Goal: Answer question/provide support: Share knowledge or assist other users

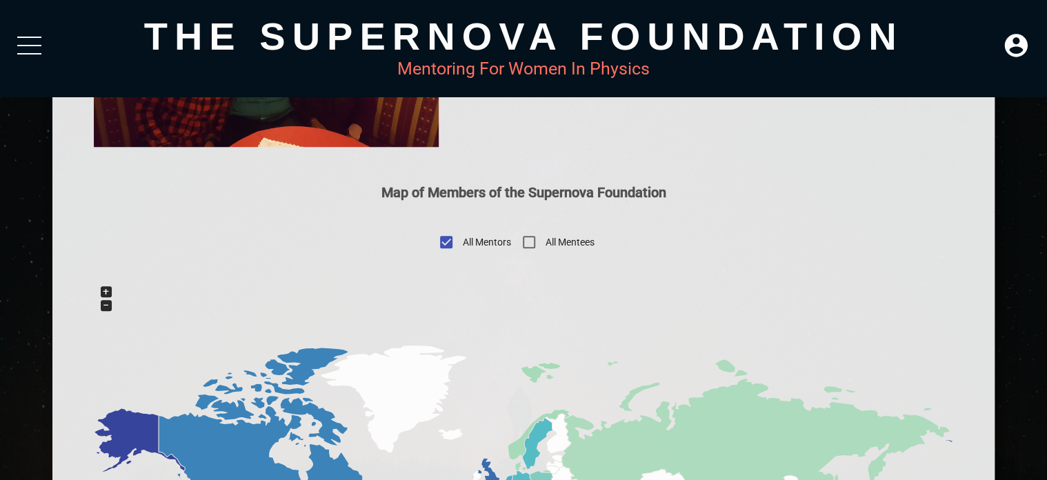
scroll to position [552, 0]
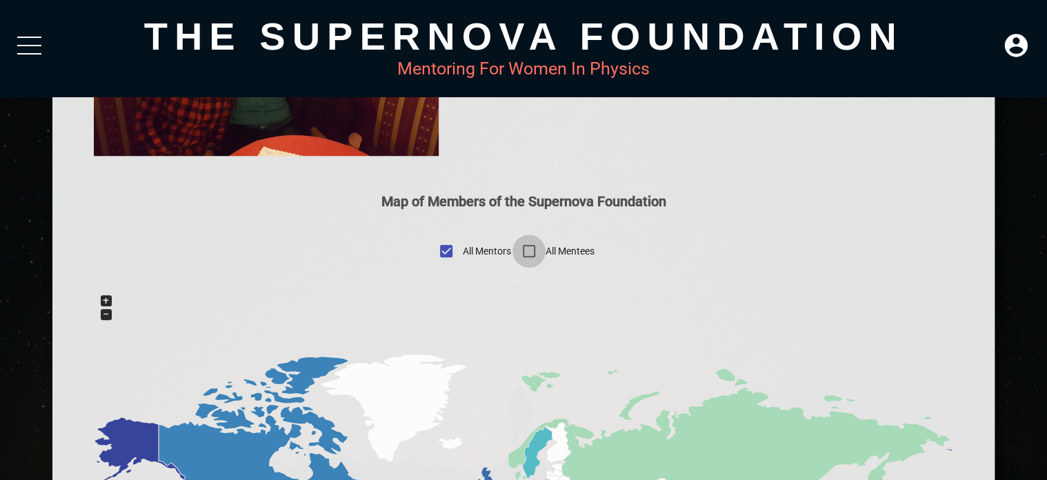
click at [512, 268] on input "All Mentees" at bounding box center [528, 250] width 33 height 33
checkbox input "true"
checkbox input "false"
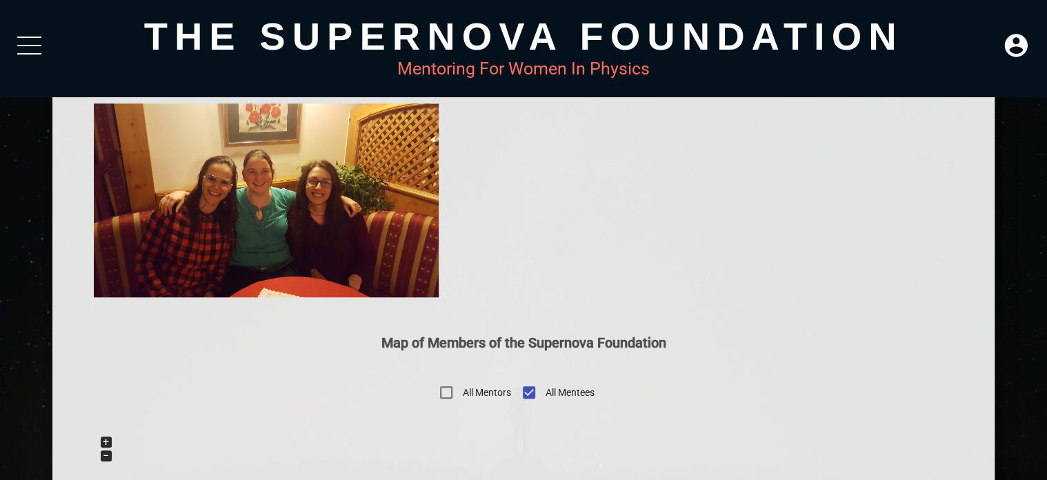
scroll to position [183, 0]
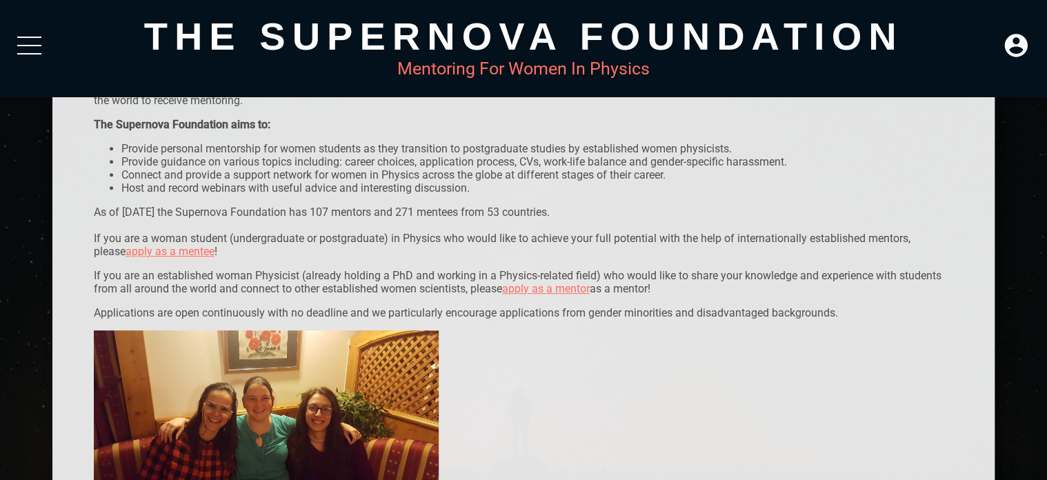
click at [549, 292] on link "apply as a mentor" at bounding box center [546, 288] width 88 height 13
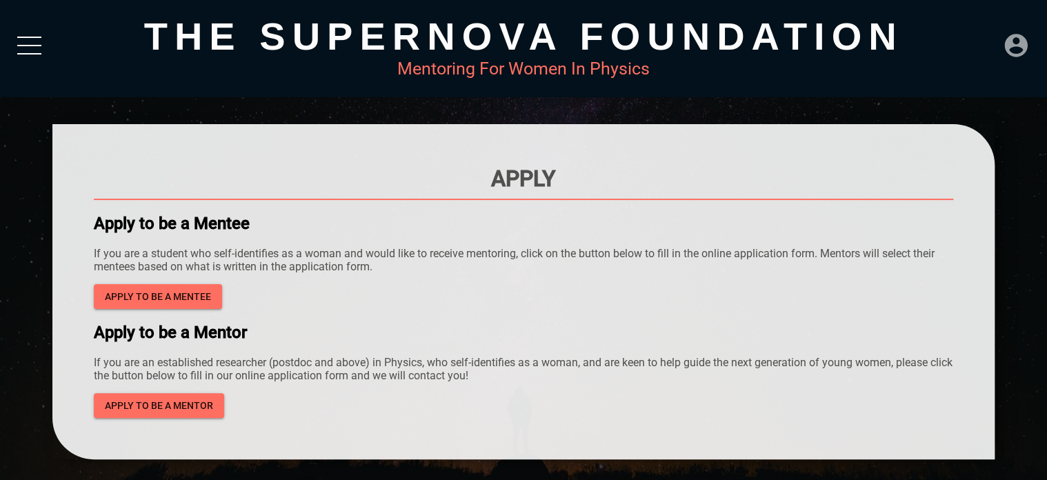
click at [1013, 39] on icon at bounding box center [1015, 45] width 23 height 23
click at [990, 28] on div "LOGIN" at bounding box center [969, 41] width 45 height 27
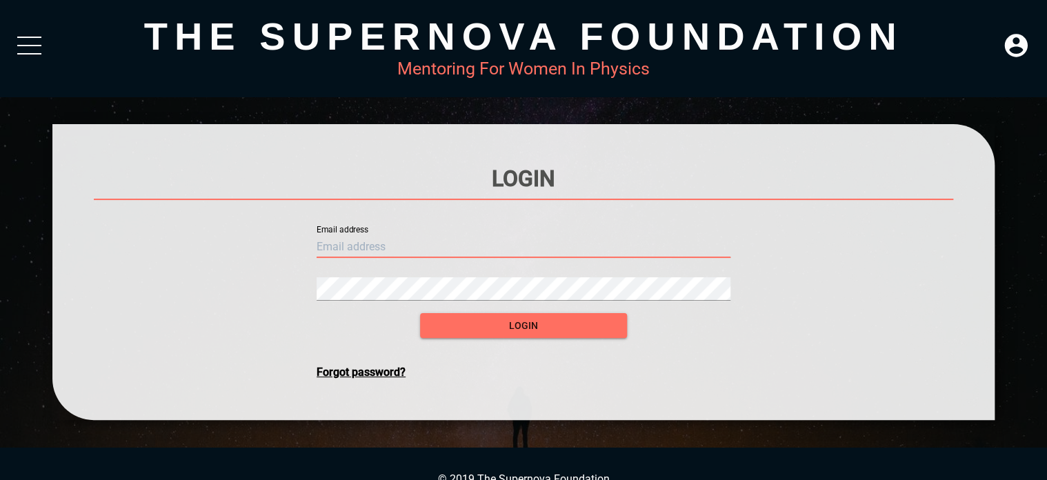
click at [514, 251] on input "text" at bounding box center [524, 247] width 414 height 22
type input "[PERSON_NAME][EMAIL_ADDRESS][DOMAIN_NAME]"
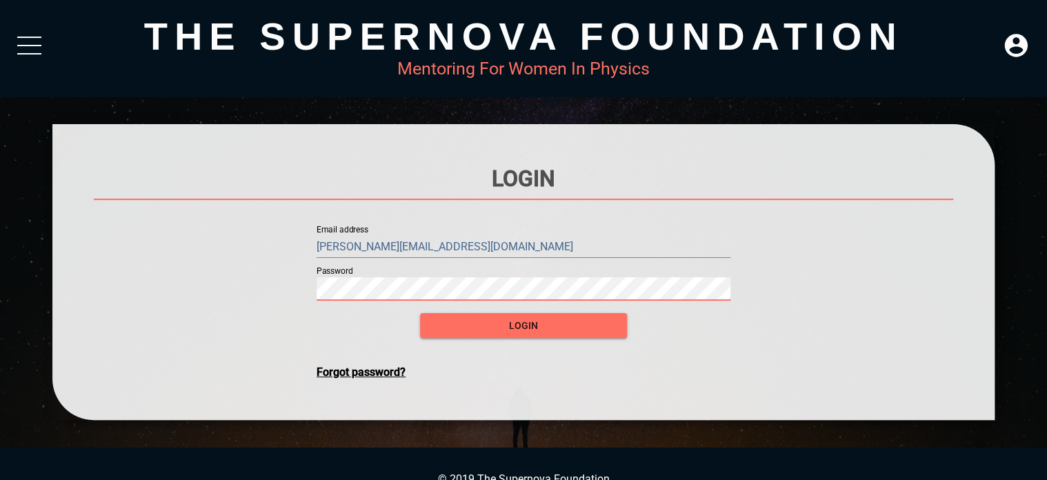
click at [420, 313] on button "login" at bounding box center [523, 326] width 207 height 26
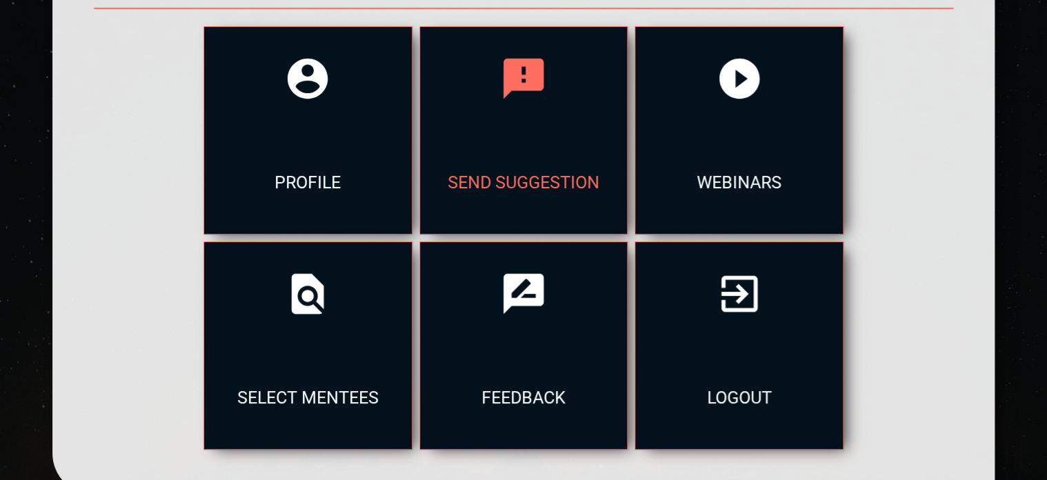
scroll to position [207, 0]
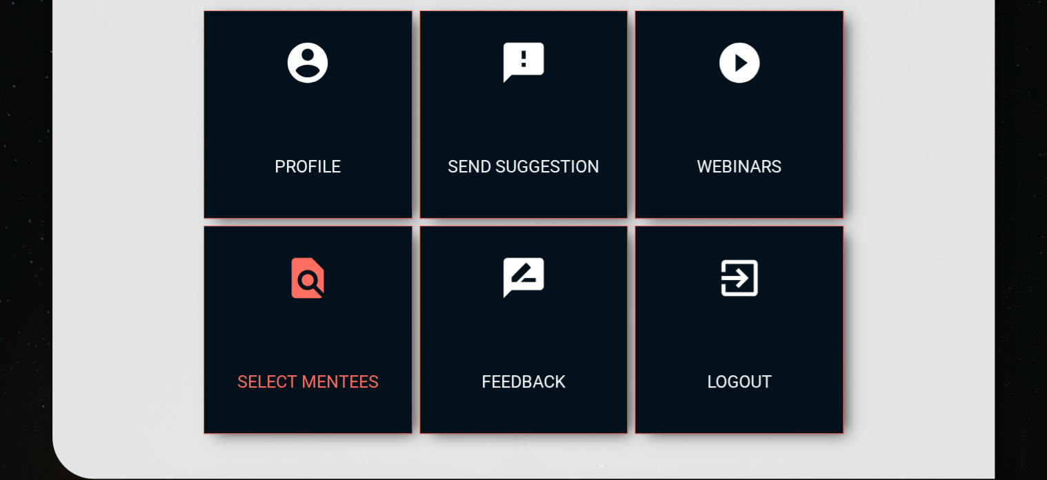
click at [350, 356] on div "select mentees" at bounding box center [308, 381] width 208 height 103
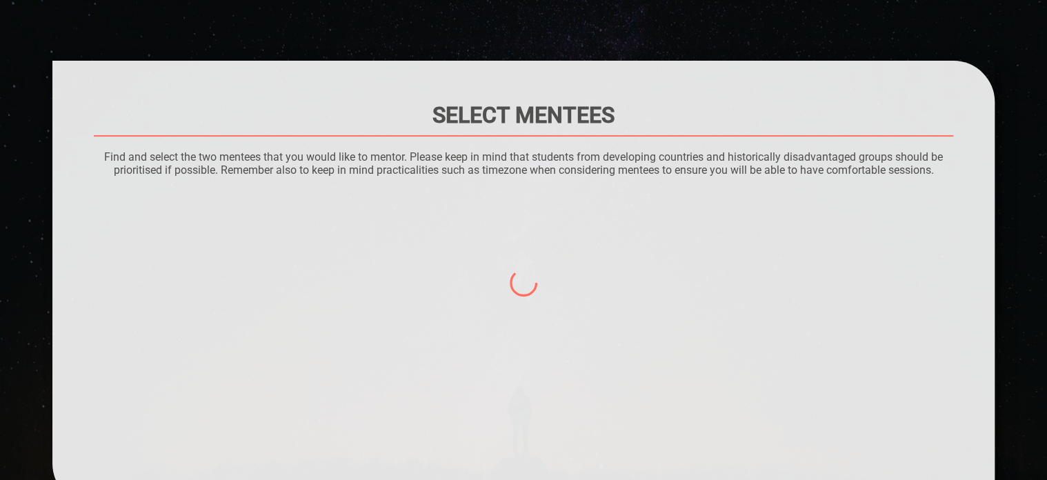
scroll to position [179, 0]
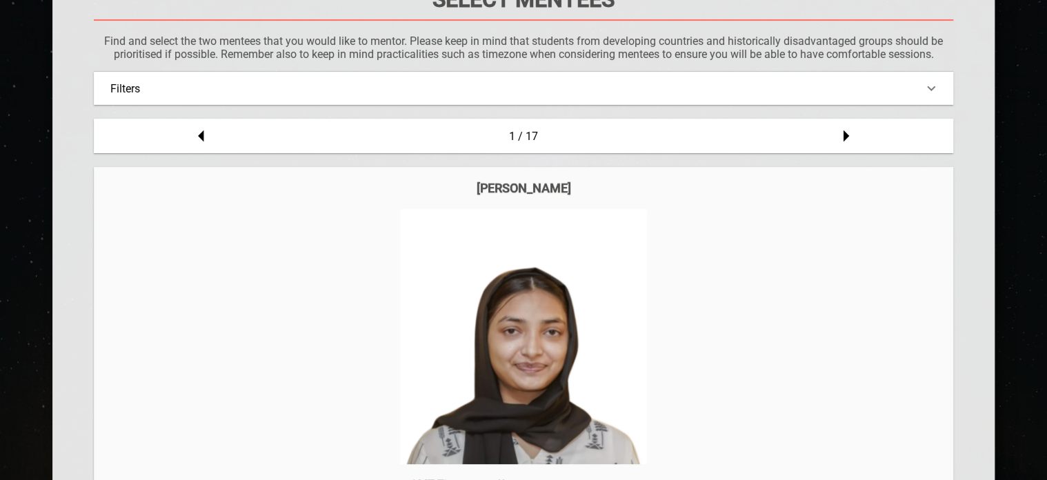
click at [477, 91] on div "Filters" at bounding box center [523, 88] width 826 height 13
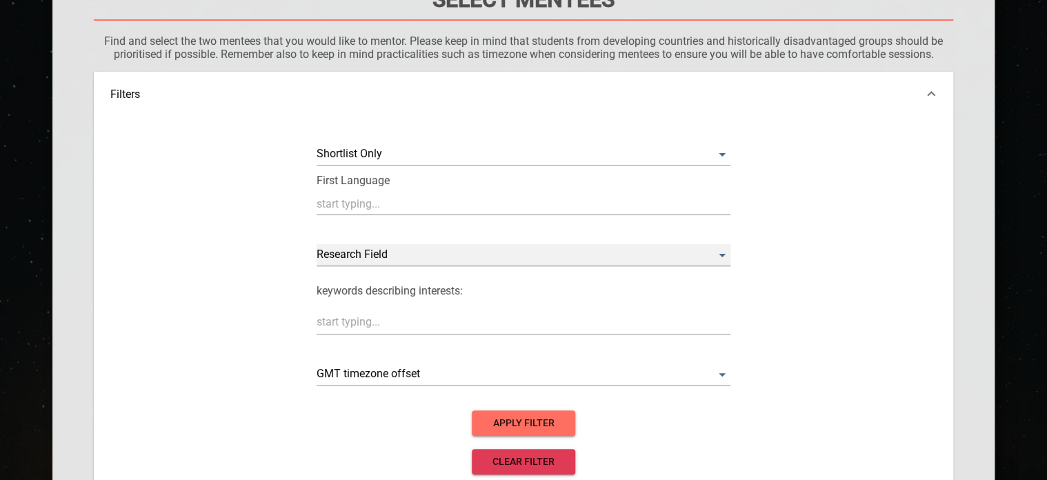
click at [371, 252] on Field "​" at bounding box center [524, 255] width 414 height 22
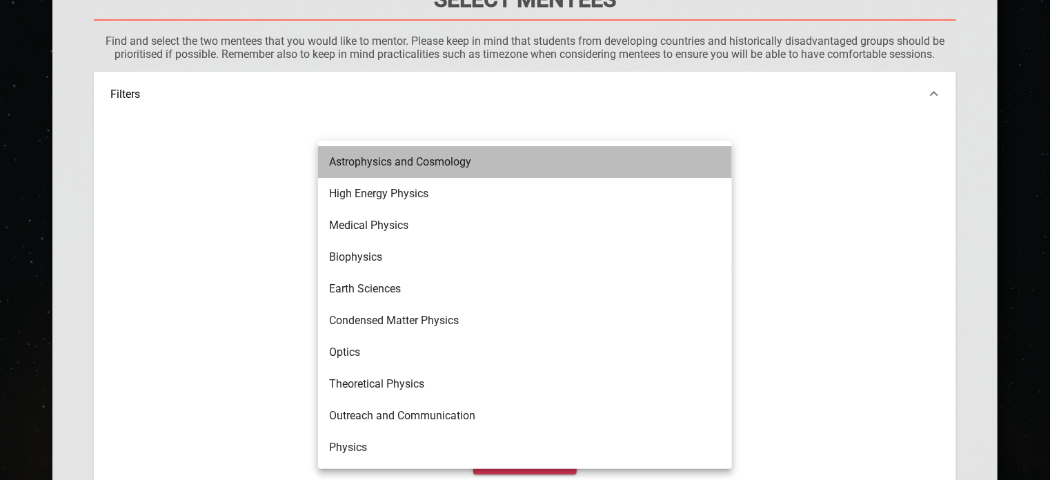
click at [453, 154] on li "Astrophysics and Cosmology" at bounding box center [525, 162] width 414 height 32
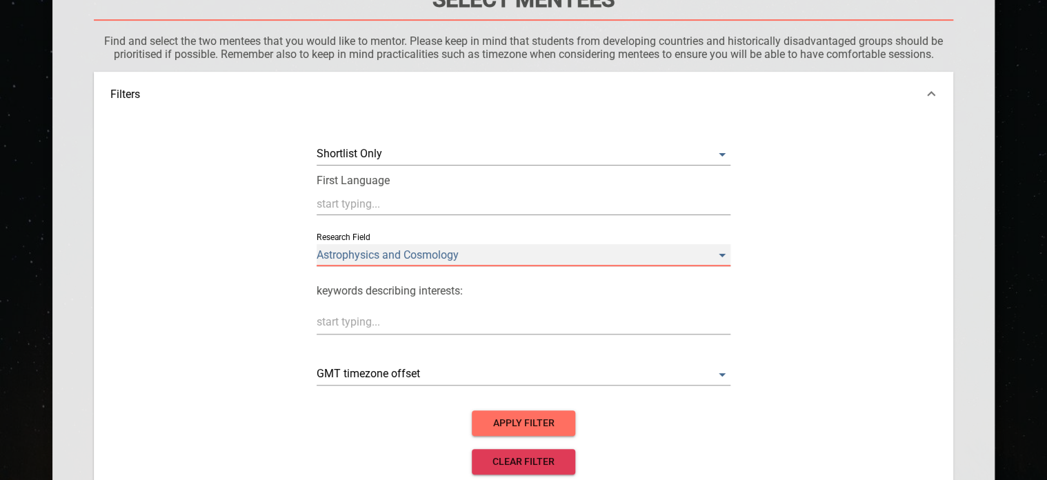
click at [430, 259] on Field "Astrophysics and Cosmology" at bounding box center [524, 255] width 414 height 22
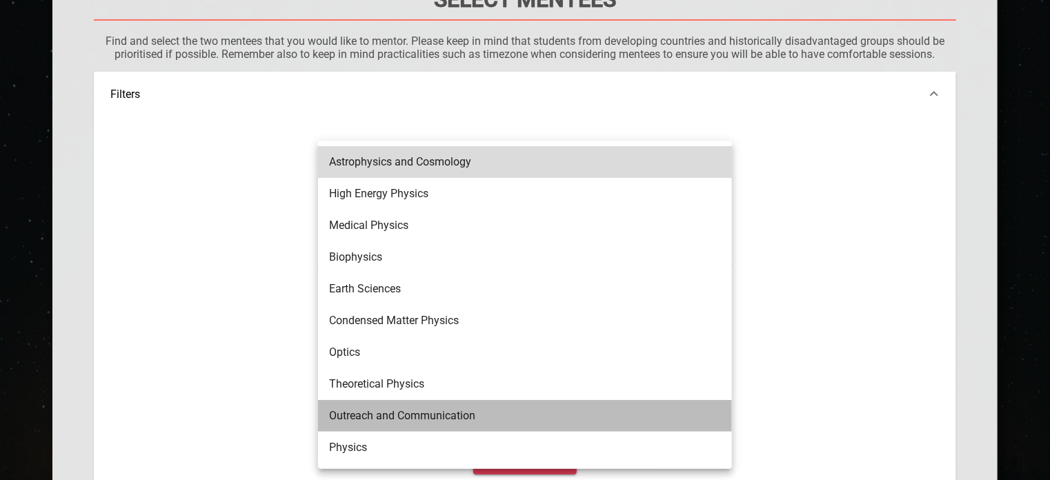
click at [418, 413] on li "Outreach and Communication" at bounding box center [525, 416] width 414 height 32
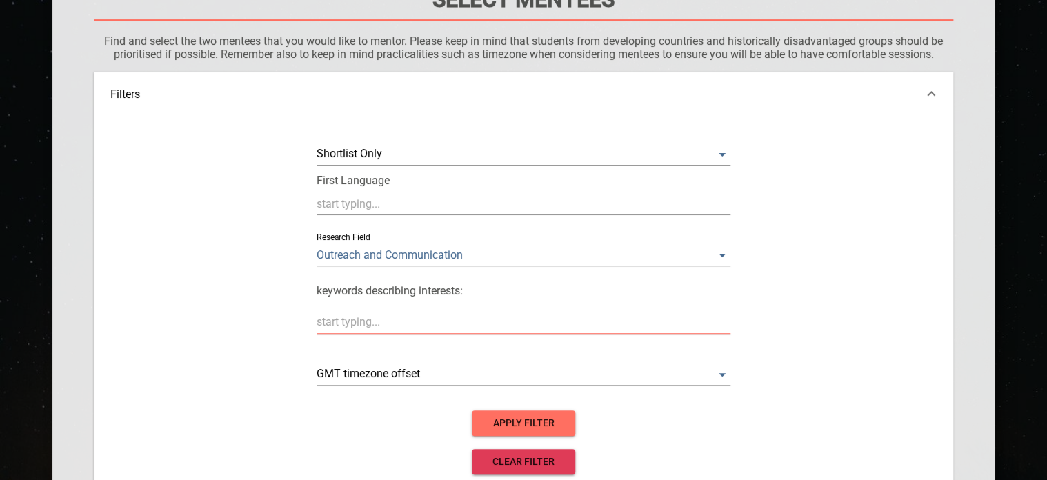
click at [450, 325] on textarea at bounding box center [524, 322] width 414 height 14
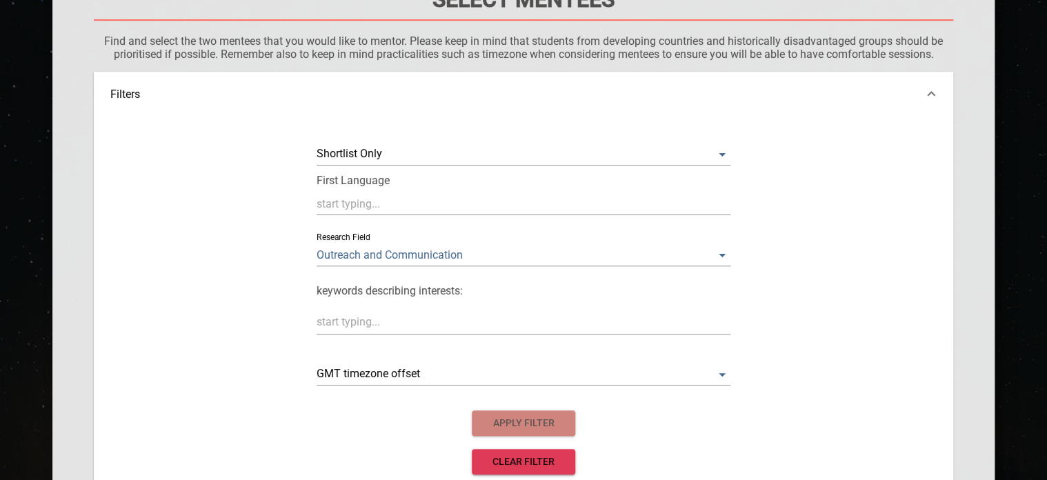
click at [549, 428] on span "apply filter" at bounding box center [523, 422] width 81 height 17
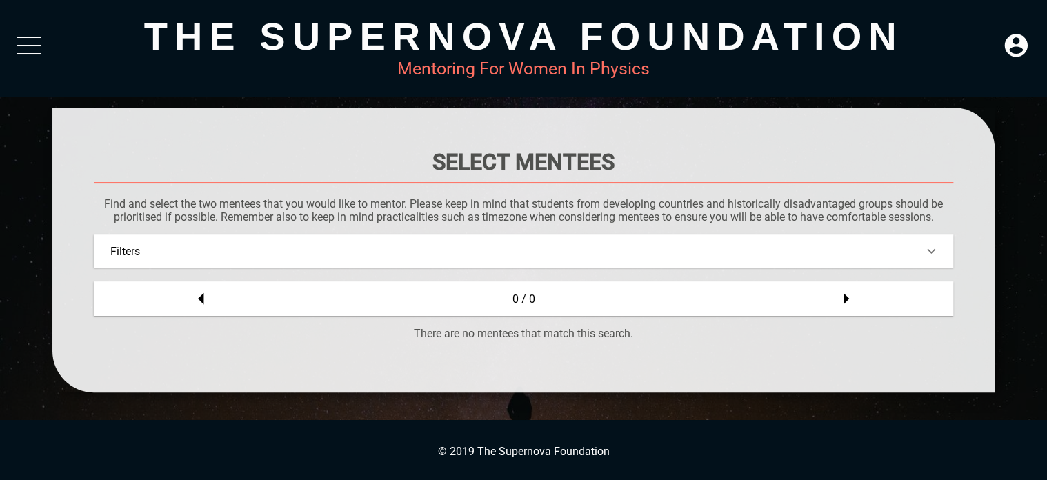
scroll to position [20, 0]
click at [174, 256] on div "Filters" at bounding box center [523, 251] width 826 height 13
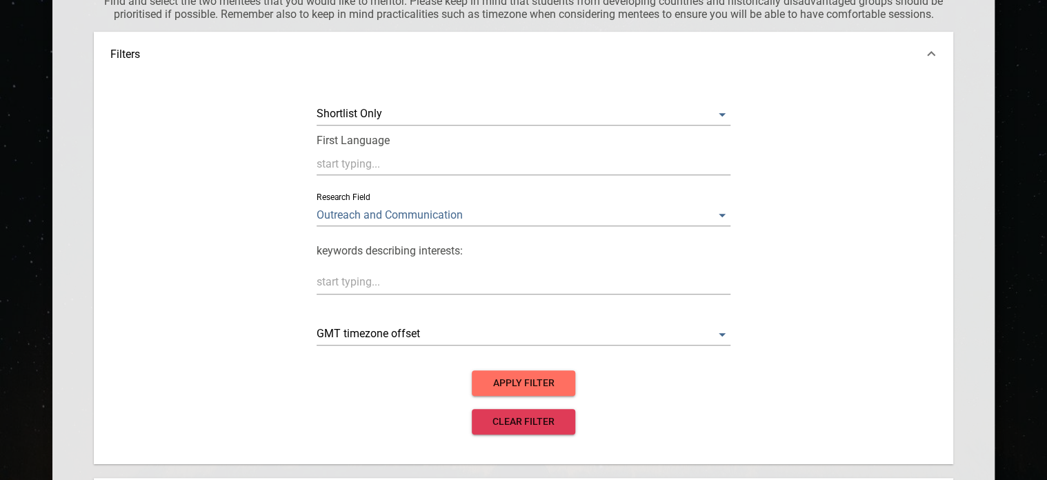
scroll to position [227, 0]
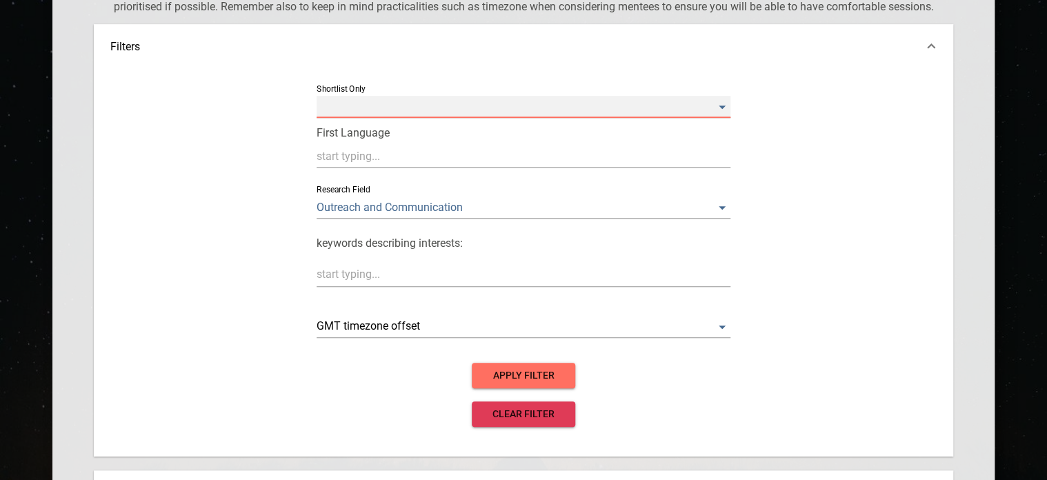
click at [395, 118] on Only "​" at bounding box center [524, 107] width 414 height 22
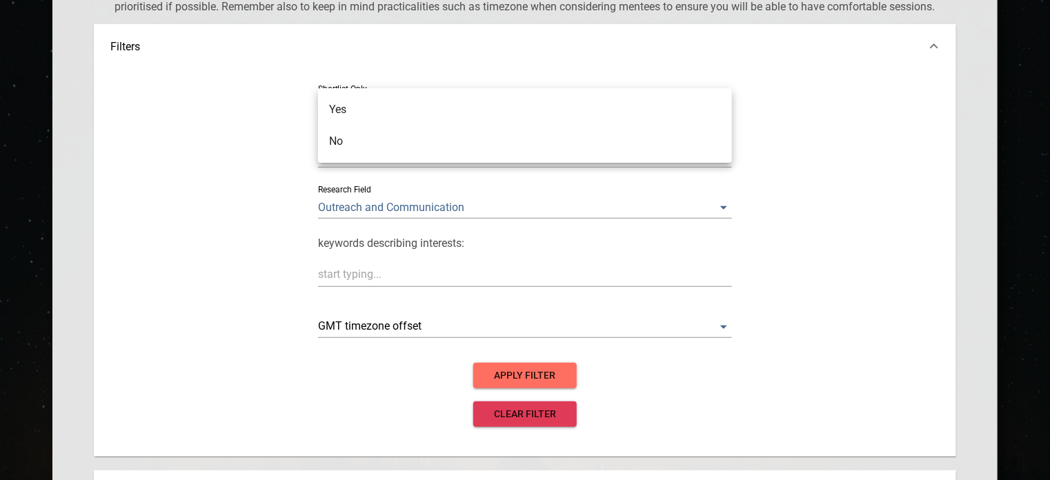
click at [251, 135] on div at bounding box center [525, 240] width 1050 height 480
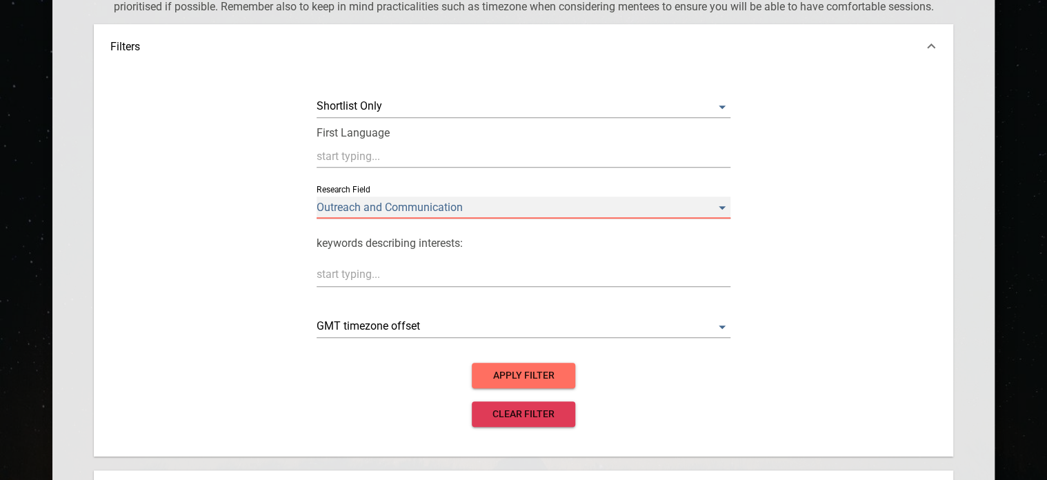
click at [334, 207] on Field "Outreach and Communication" at bounding box center [524, 208] width 414 height 22
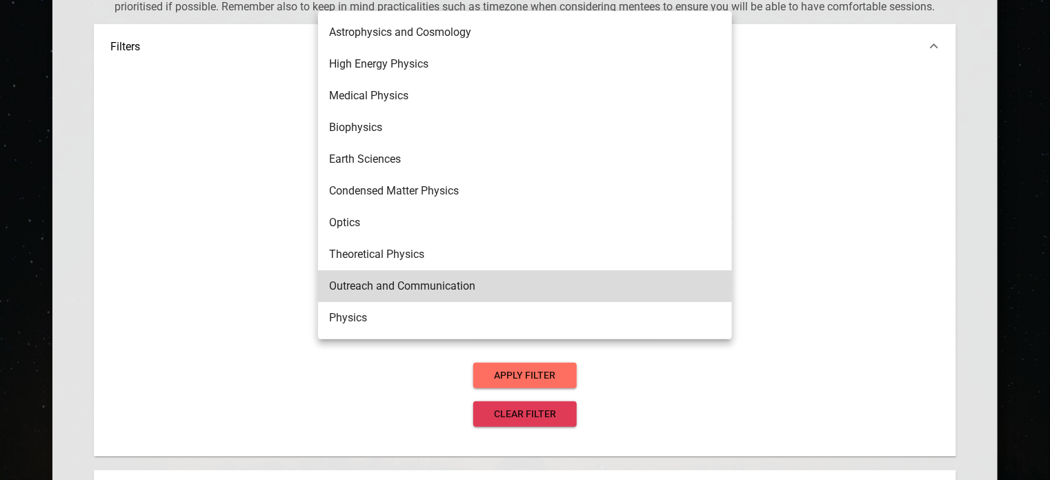
click at [437, 32] on li "Astrophysics and Cosmology" at bounding box center [525, 33] width 414 height 32
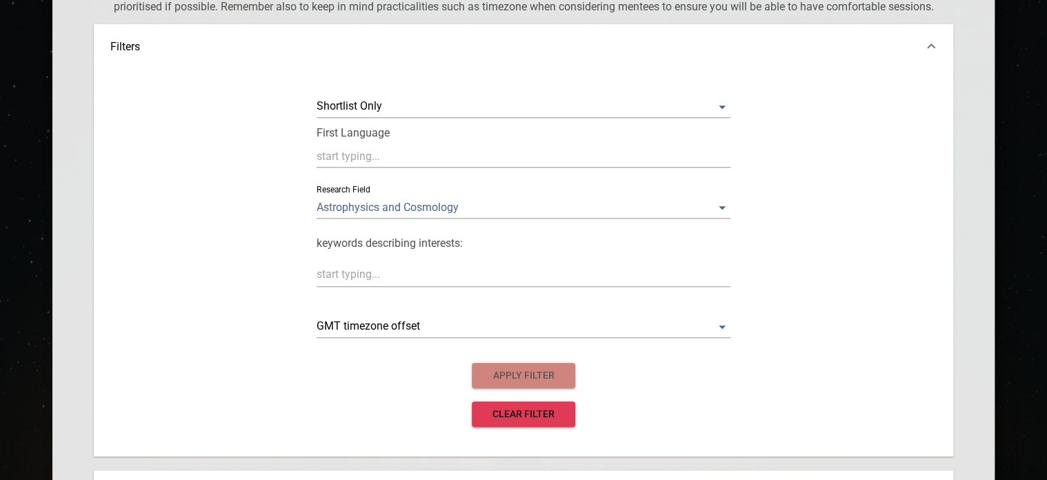
click at [513, 381] on span "apply filter" at bounding box center [523, 375] width 81 height 17
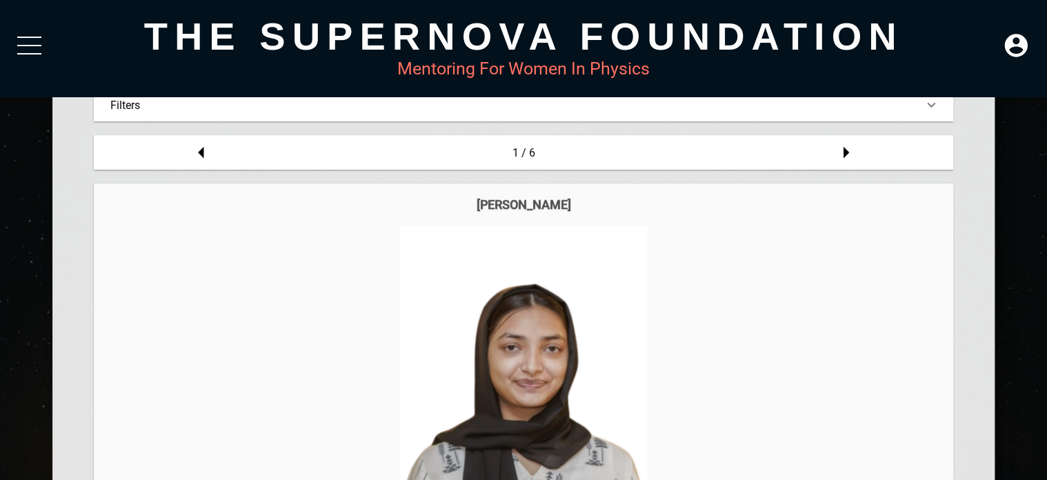
scroll to position [0, 0]
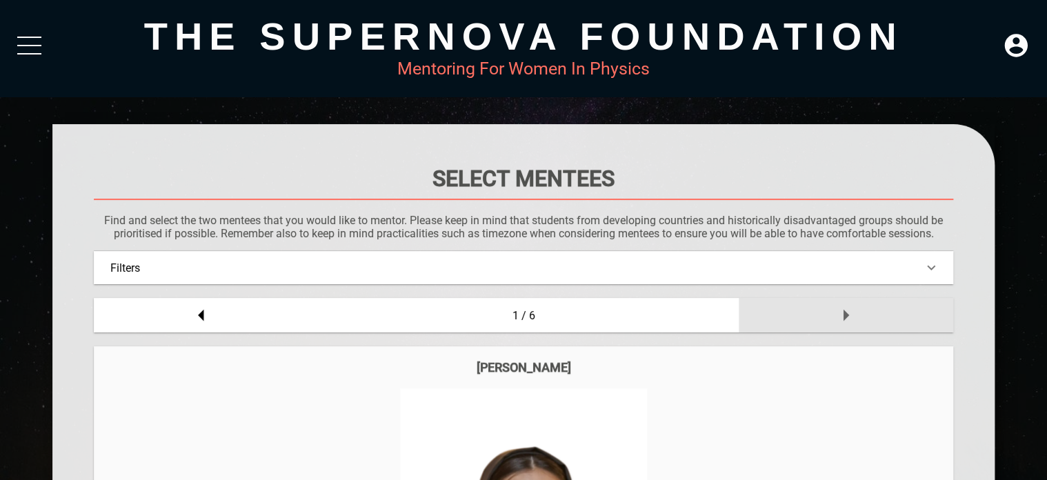
click at [845, 320] on icon at bounding box center [846, 316] width 6 height 12
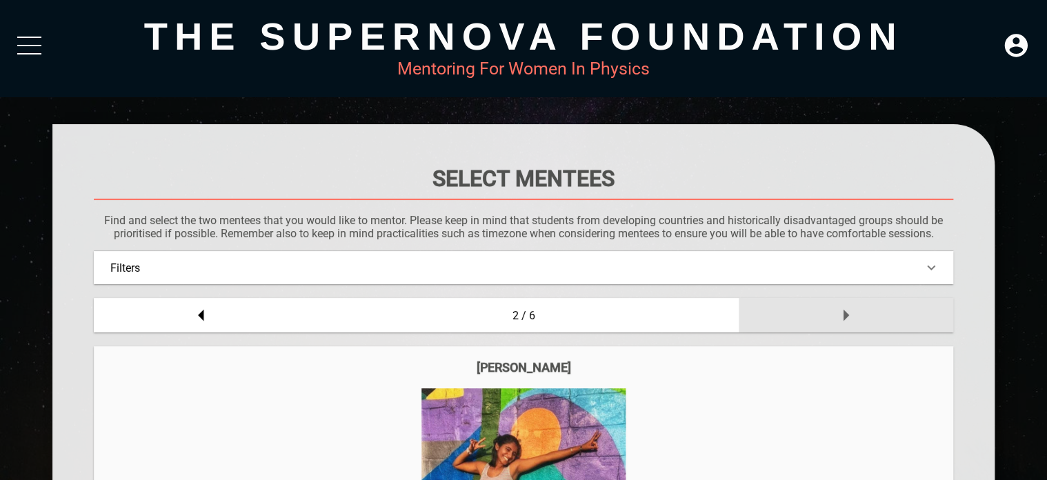
click at [841, 314] on icon at bounding box center [846, 315] width 28 height 28
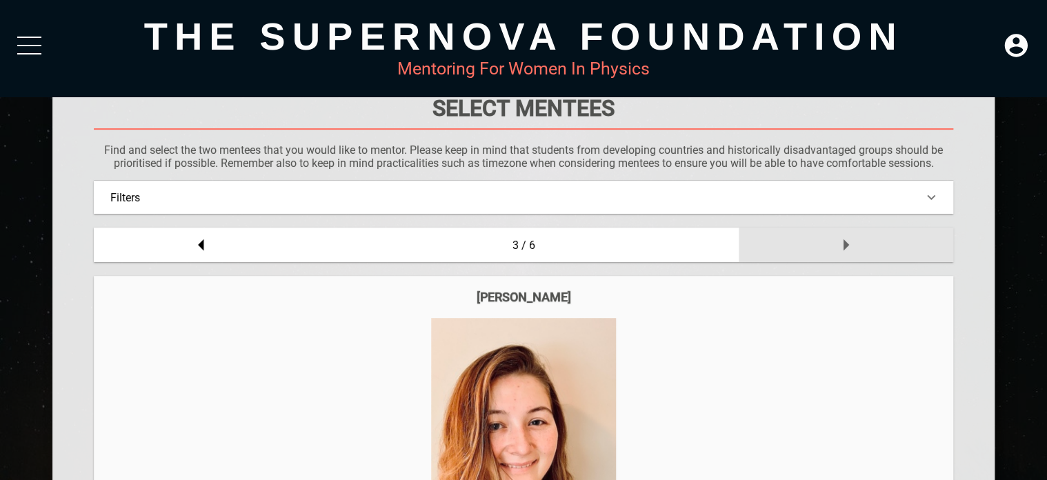
scroll to position [69, 0]
click at [853, 253] on icon at bounding box center [846, 246] width 28 height 28
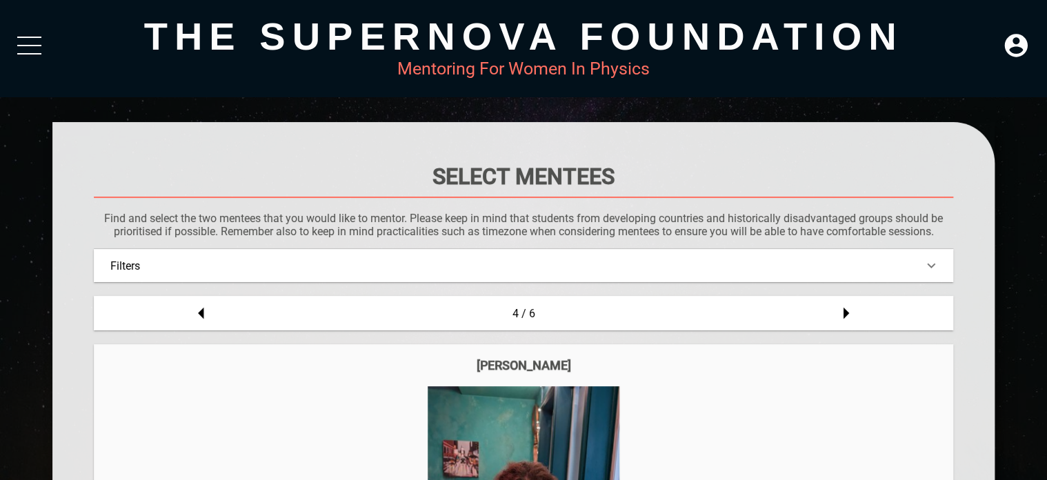
scroll to position [0, 0]
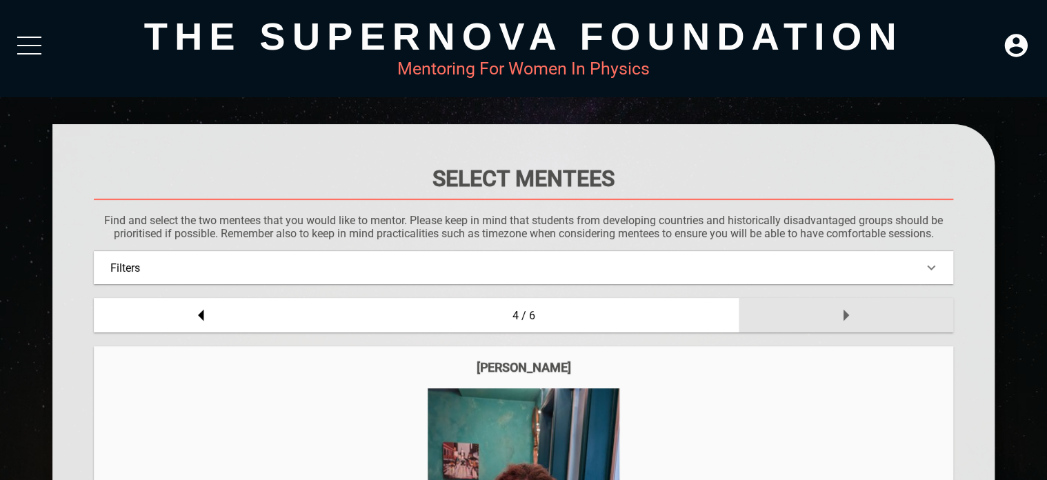
click at [848, 314] on icon at bounding box center [846, 315] width 28 height 28
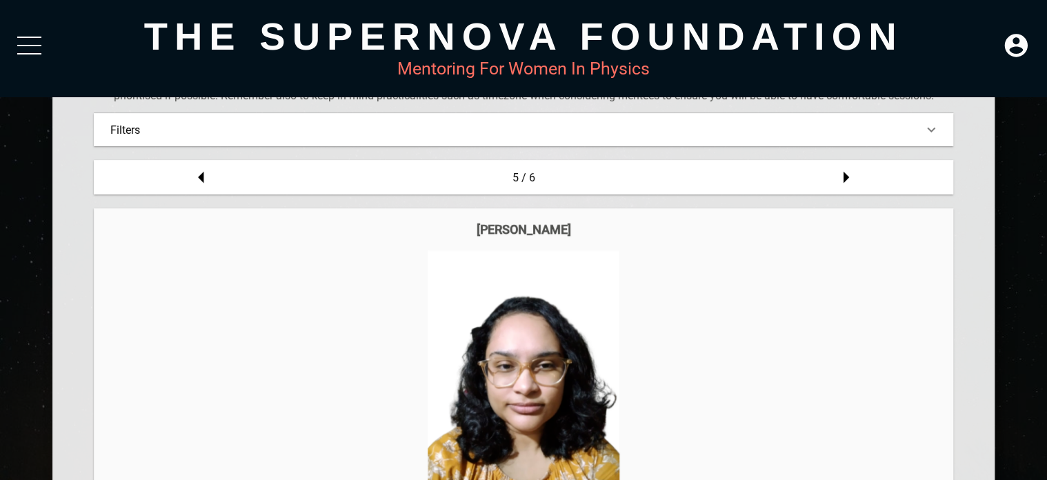
scroll to position [138, 0]
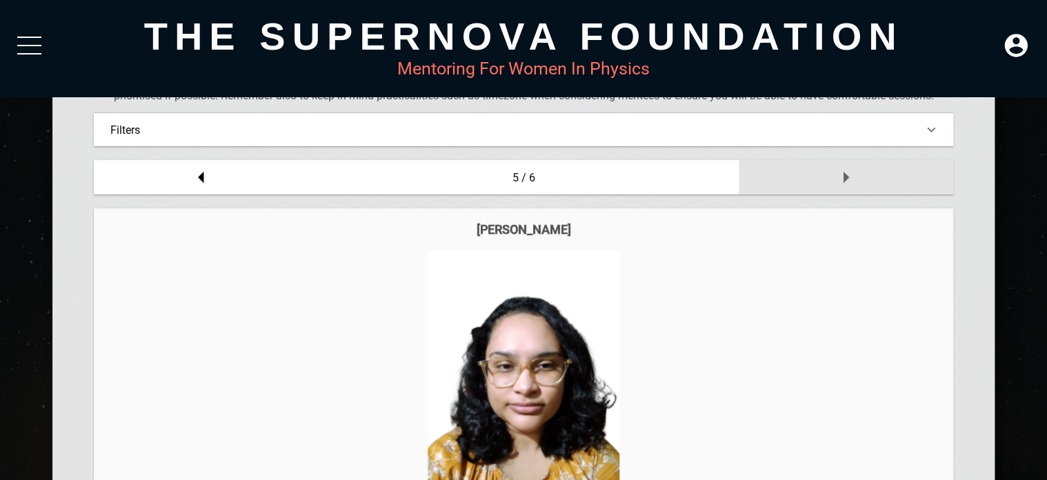
click at [841, 179] on icon at bounding box center [846, 177] width 28 height 28
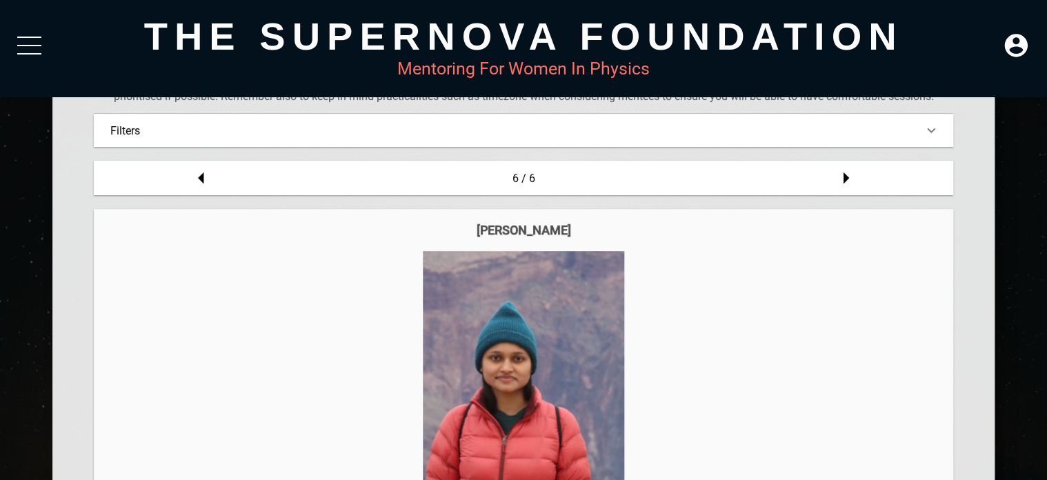
scroll to position [0, 0]
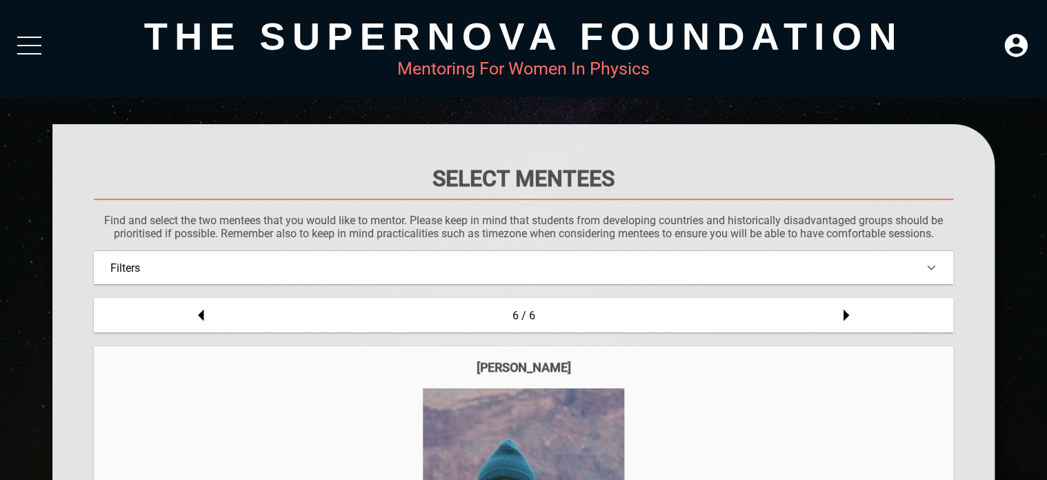
click at [39, 47] on div at bounding box center [29, 49] width 24 height 25
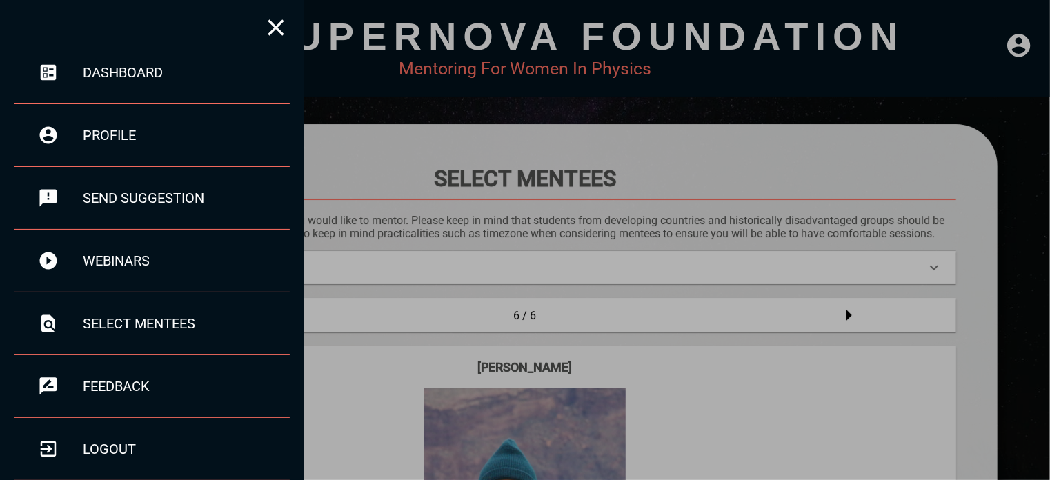
click at [488, 159] on div at bounding box center [525, 240] width 1050 height 480
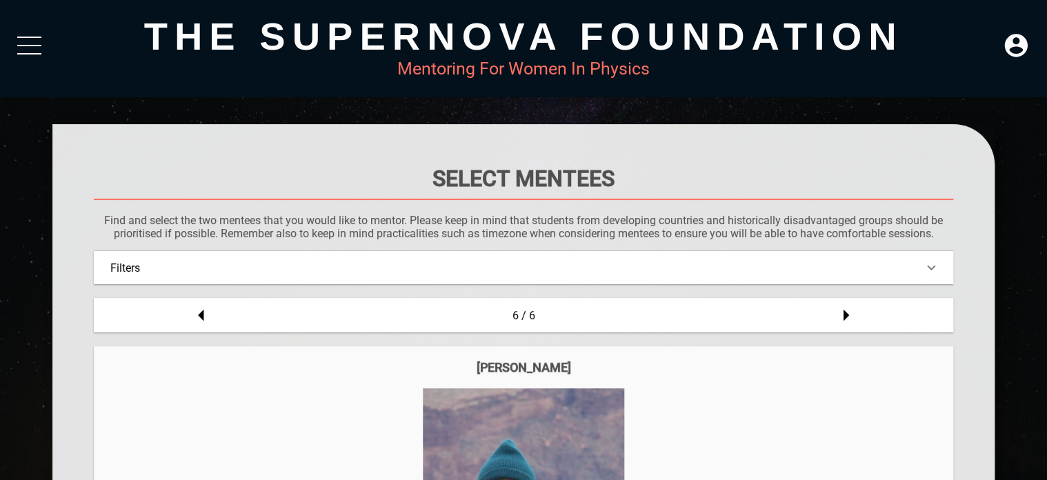
click at [34, 52] on div at bounding box center [29, 49] width 24 height 25
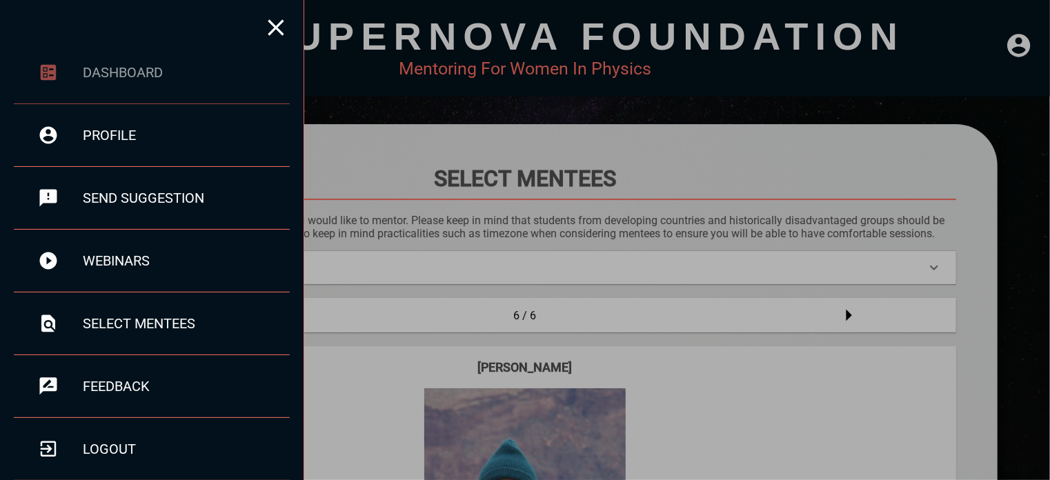
click at [139, 70] on div "dashboard" at bounding box center [186, 72] width 207 height 17
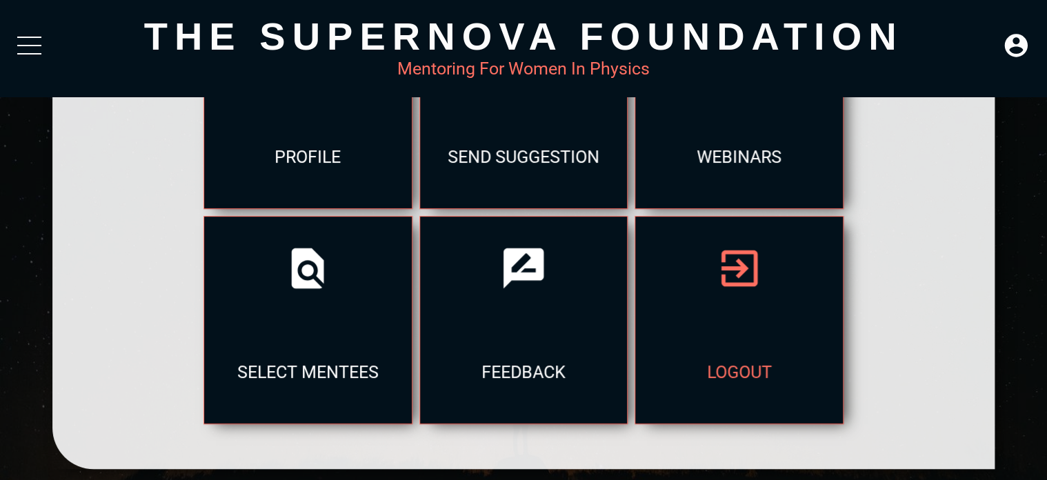
scroll to position [69, 0]
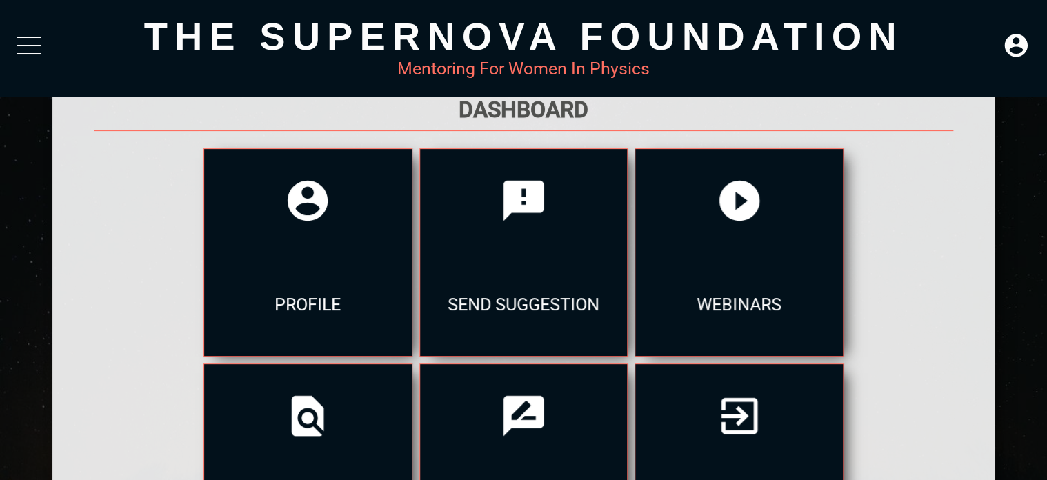
click at [599, 70] on div "Mentoring For Women In Physics" at bounding box center [523, 69] width 942 height 20
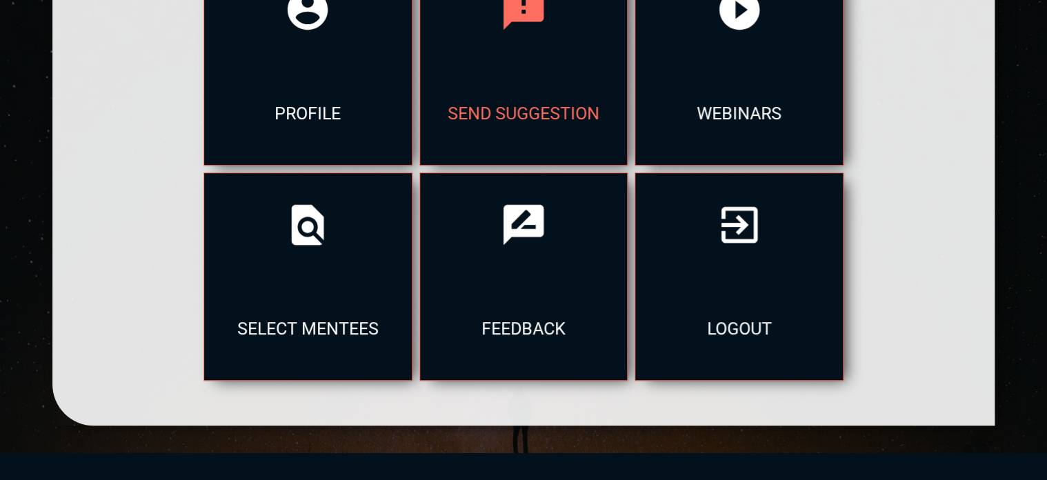
scroll to position [276, 0]
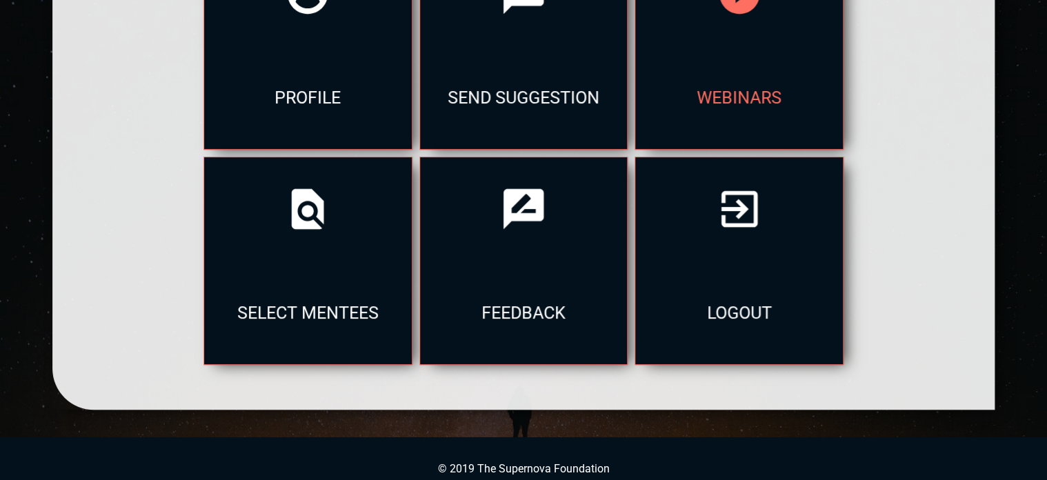
click at [692, 72] on div "webinars" at bounding box center [739, 97] width 208 height 103
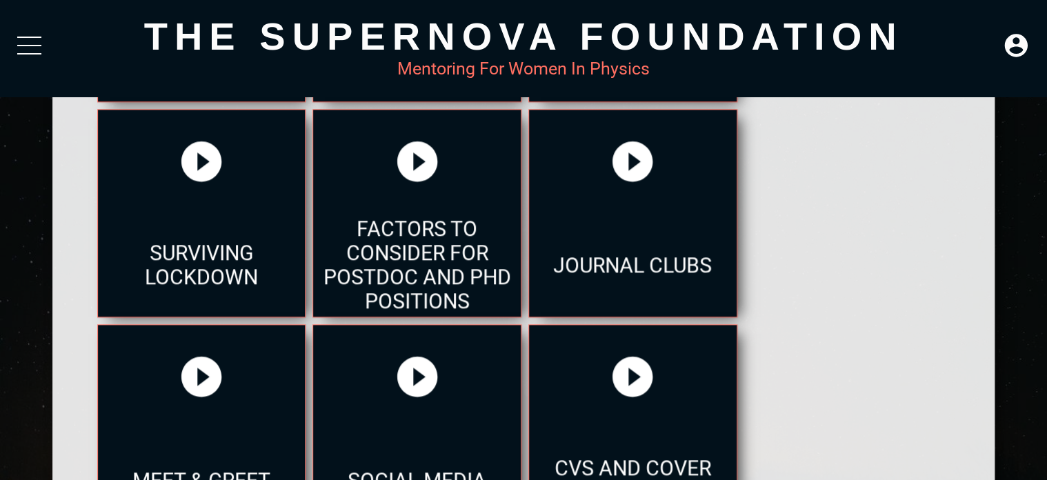
scroll to position [620, 0]
